Goal: Information Seeking & Learning: Learn about a topic

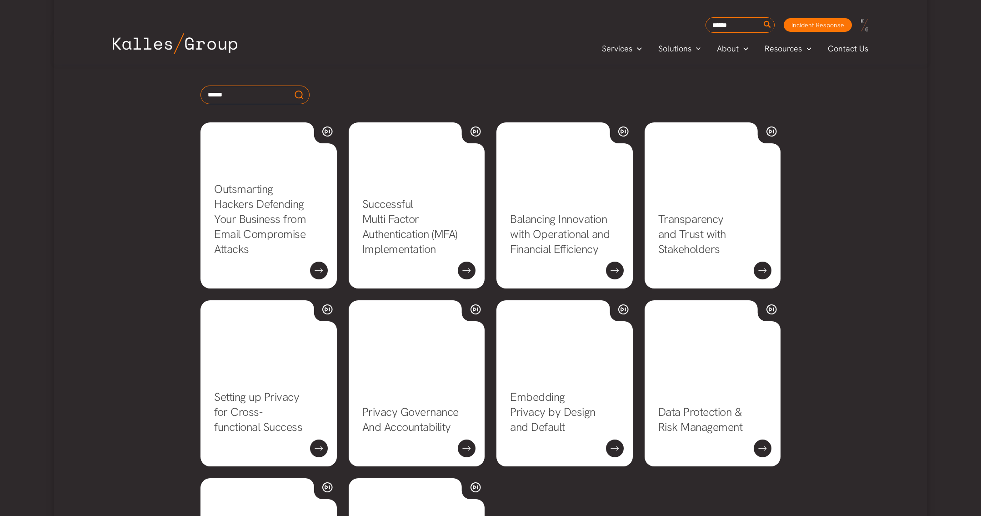
scroll to position [495, 0]
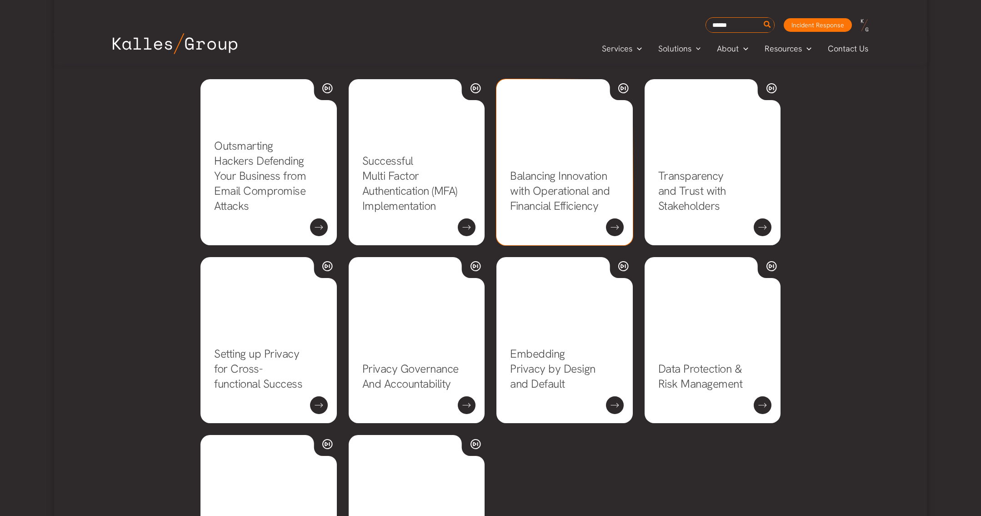
click at [585, 197] on link "Balancing Innovation with Operational and Financial Efficiency" at bounding box center [560, 190] width 100 height 45
